Goal: Task Accomplishment & Management: Manage account settings

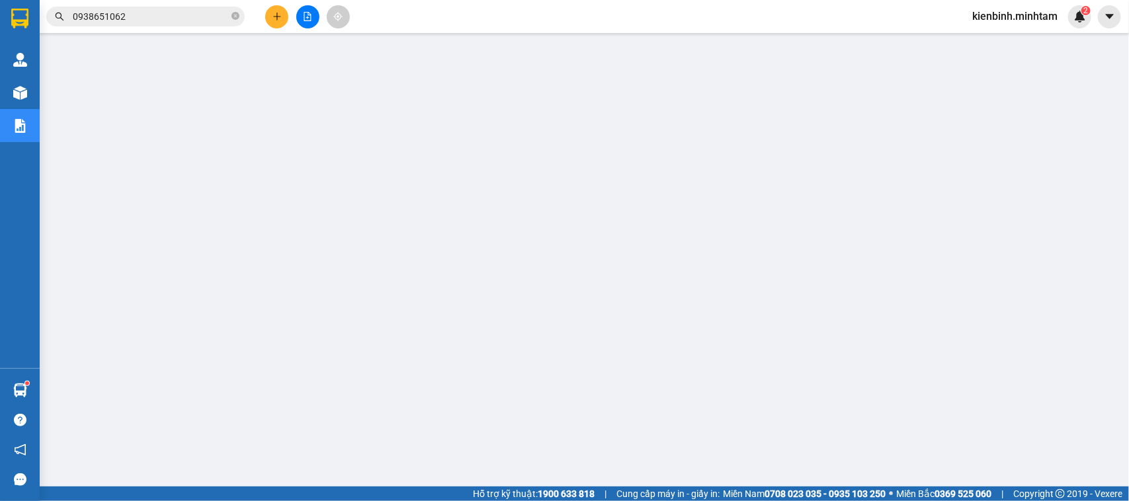
click at [999, 11] on span "kienbinh.minhtam" at bounding box center [1015, 16] width 106 height 17
click at [993, 35] on span "Đăng xuất" at bounding box center [1020, 41] width 79 height 15
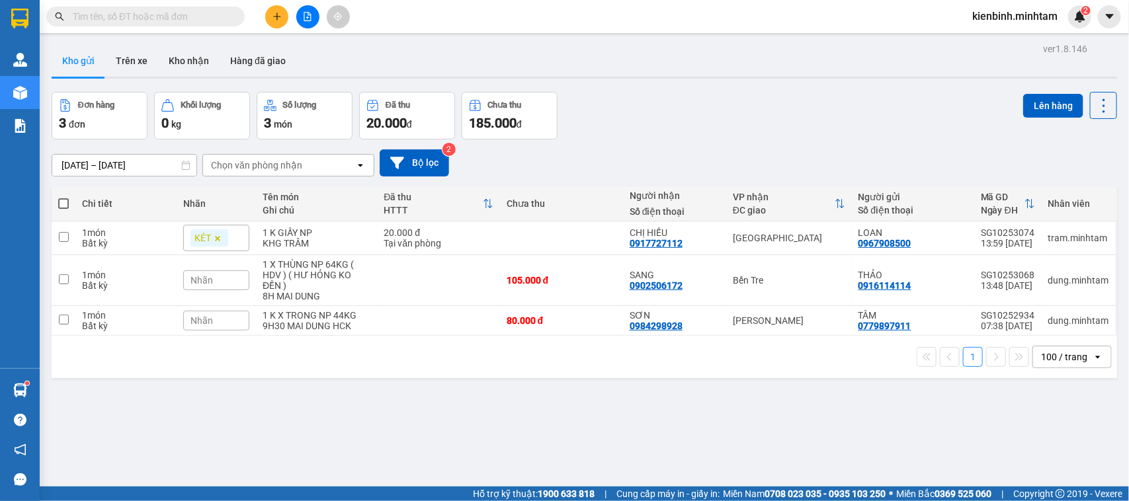
click at [1024, 17] on span "kienbinh.minhtam" at bounding box center [1015, 16] width 106 height 17
click at [1015, 42] on span "Đăng xuất" at bounding box center [1020, 41] width 79 height 15
